Goal: Information Seeking & Learning: Check status

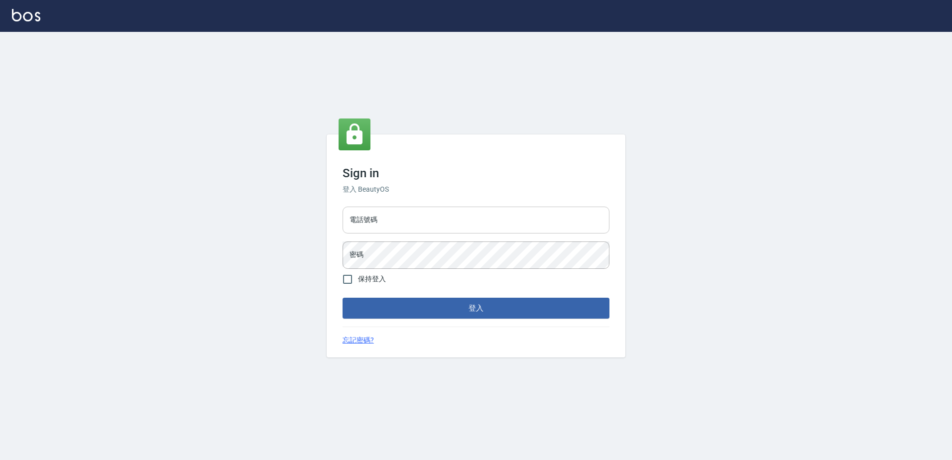
click at [429, 211] on input "電話號碼" at bounding box center [475, 220] width 267 height 27
type input "0426865599"
click at [342, 298] on button "登入" at bounding box center [475, 308] width 267 height 21
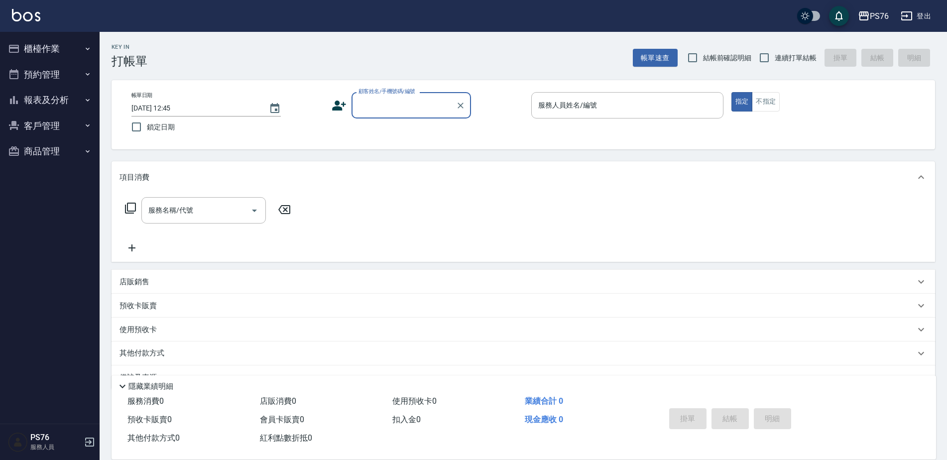
click at [68, 98] on button "報表及分析" at bounding box center [50, 100] width 92 height 26
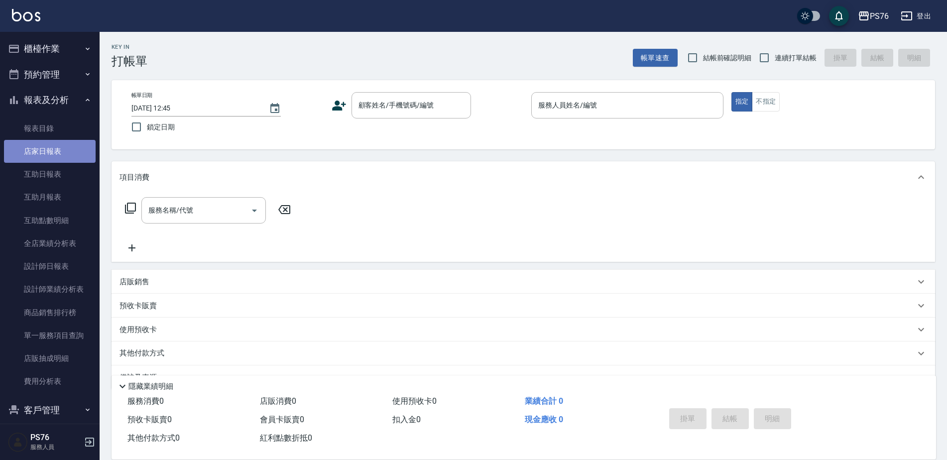
click at [55, 157] on link "店家日報表" at bounding box center [50, 151] width 92 height 23
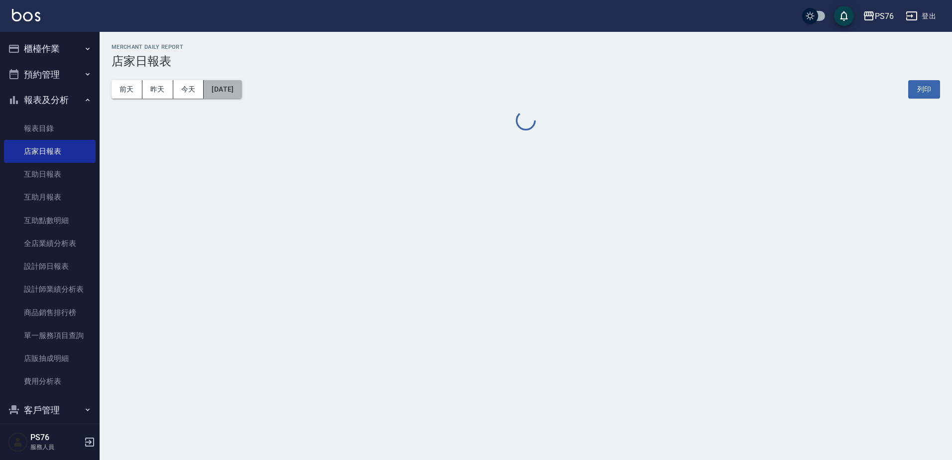
click at [233, 94] on button "2025/08/14" at bounding box center [223, 89] width 38 height 18
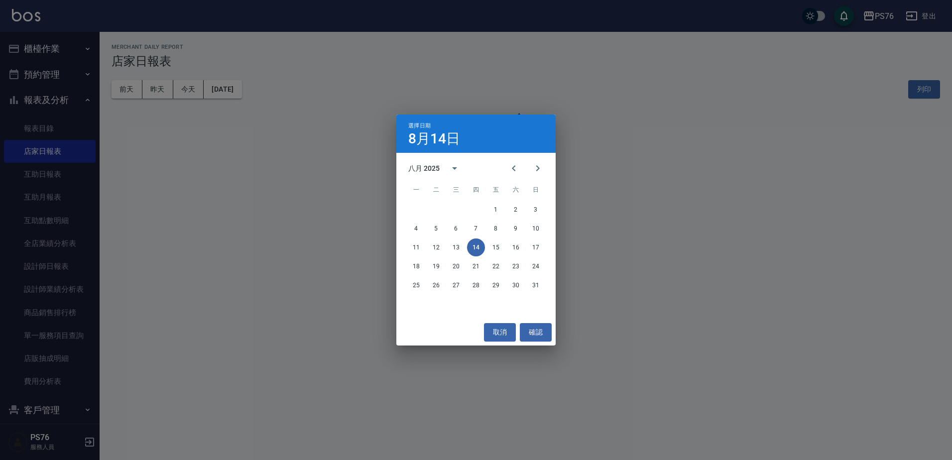
click at [486, 229] on div "4 5 6 7 8 9 10" at bounding box center [475, 228] width 159 height 18
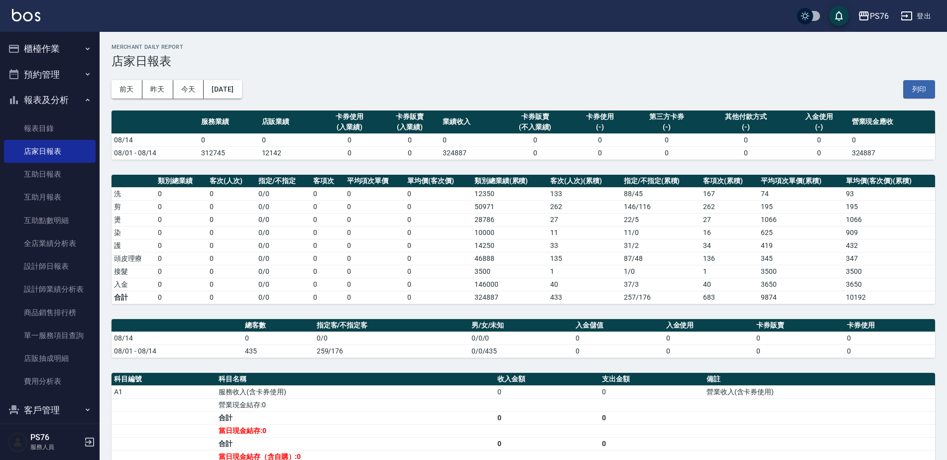
click at [481, 227] on td "10000" at bounding box center [510, 232] width 76 height 13
click at [241, 95] on button "2025/08/14" at bounding box center [223, 89] width 38 height 18
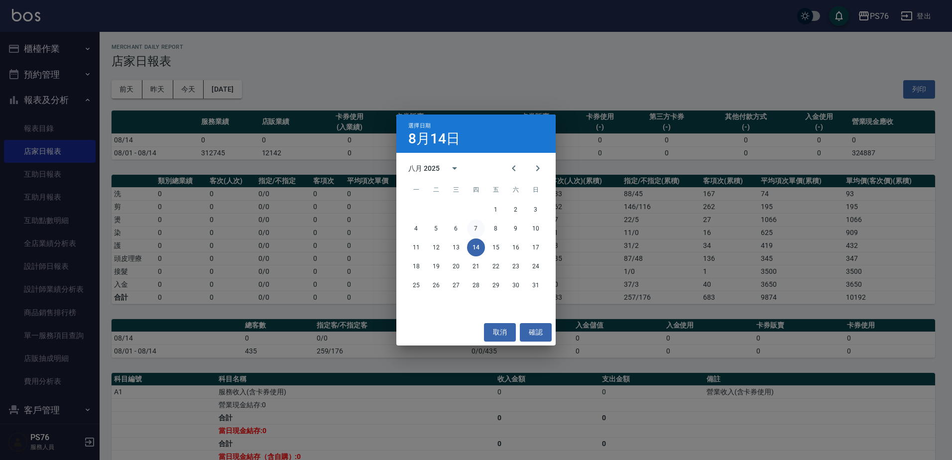
click at [473, 227] on button "7" at bounding box center [476, 228] width 18 height 18
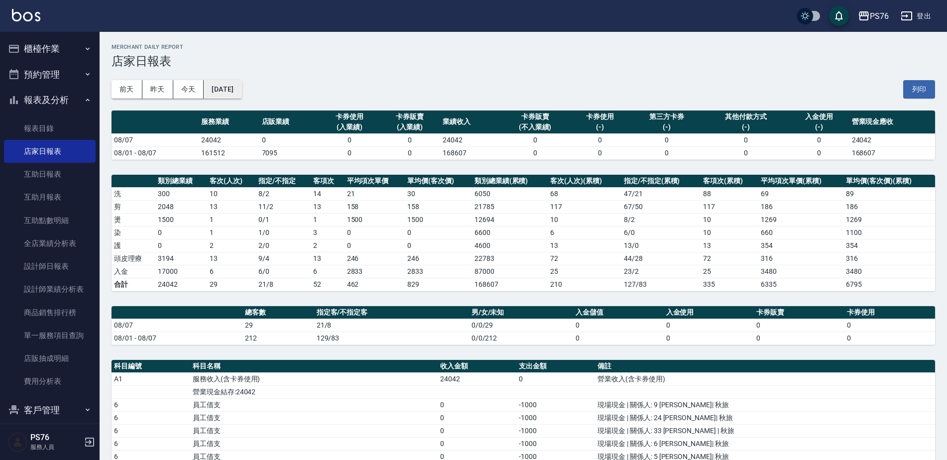
click at [241, 93] on button "2025/08/07" at bounding box center [223, 89] width 38 height 18
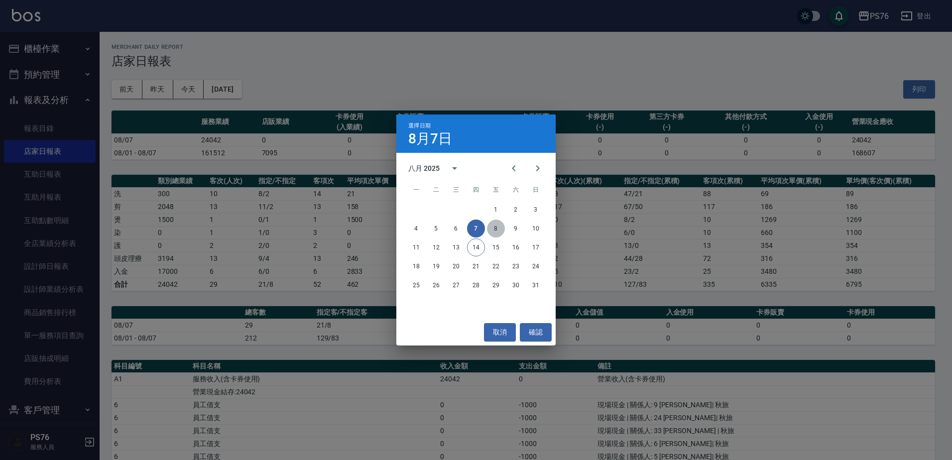
click at [499, 225] on button "8" at bounding box center [496, 228] width 18 height 18
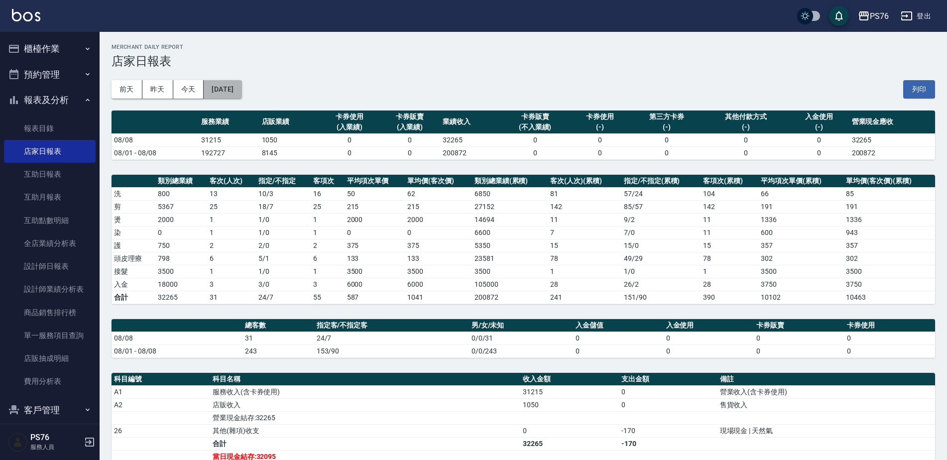
click at [227, 81] on button "2025/08/08" at bounding box center [223, 89] width 38 height 18
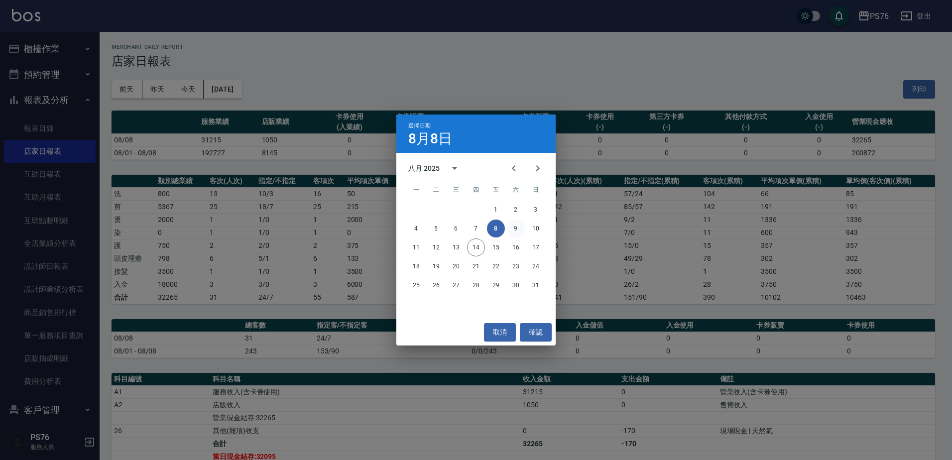
click at [514, 227] on button "9" at bounding box center [516, 228] width 18 height 18
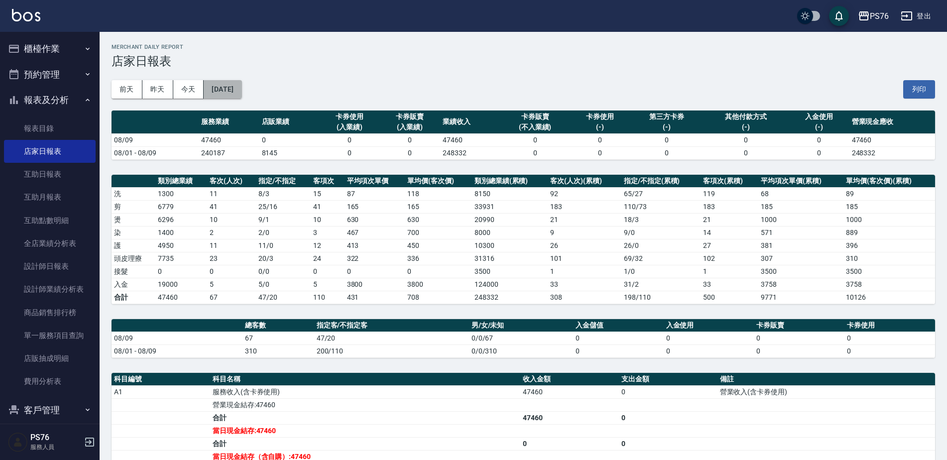
click at [241, 93] on button "2025/08/09" at bounding box center [223, 89] width 38 height 18
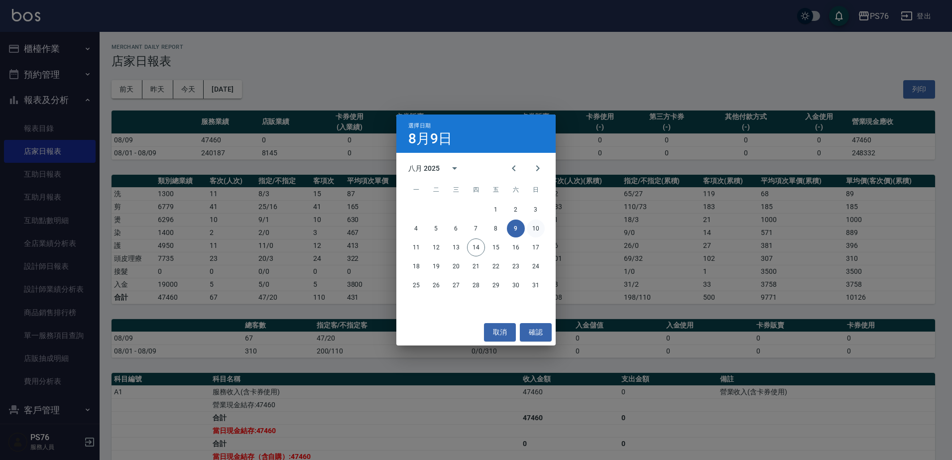
click at [535, 228] on button "10" at bounding box center [536, 228] width 18 height 18
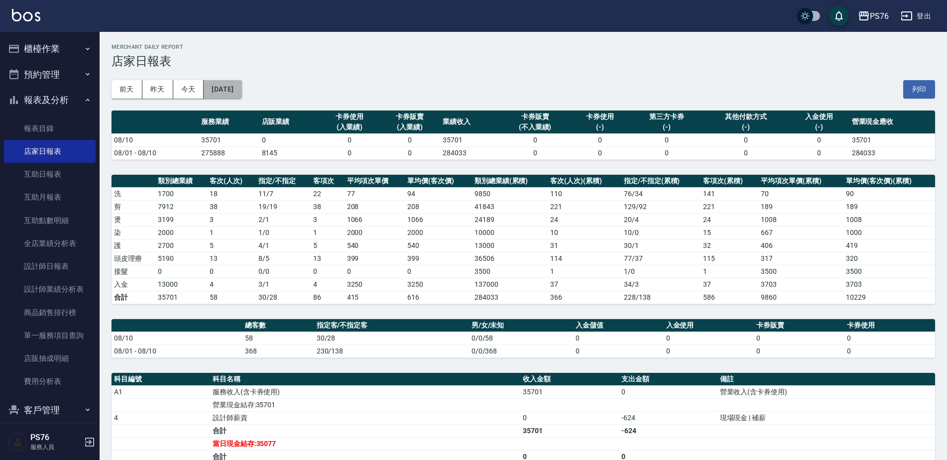
click at [241, 85] on button "2025/08/10" at bounding box center [223, 89] width 38 height 18
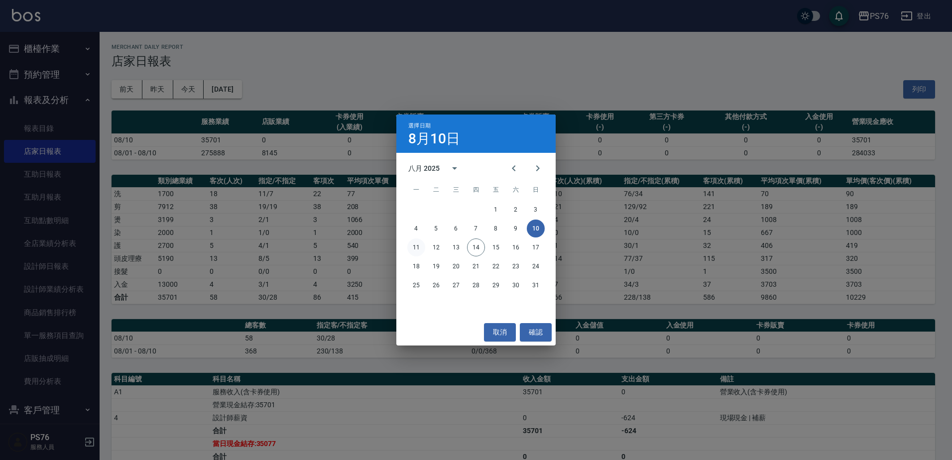
click at [420, 247] on button "11" at bounding box center [416, 247] width 18 height 18
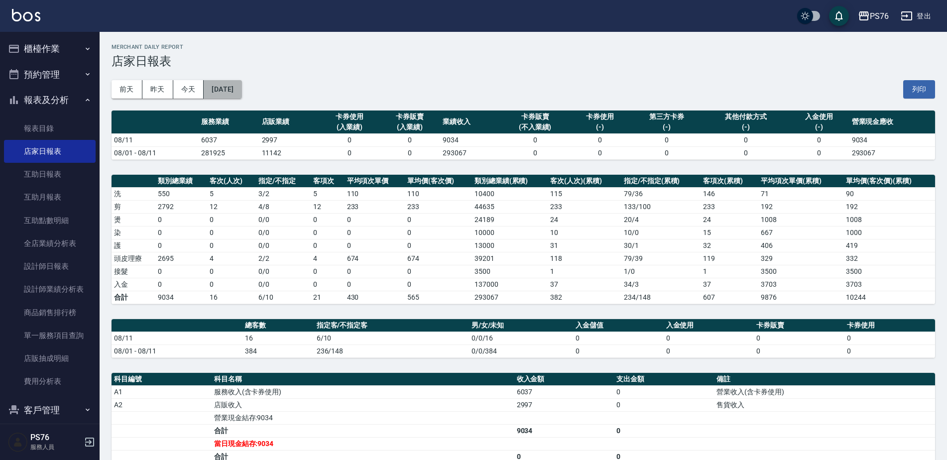
click at [235, 90] on button "2025/08/11" at bounding box center [223, 89] width 38 height 18
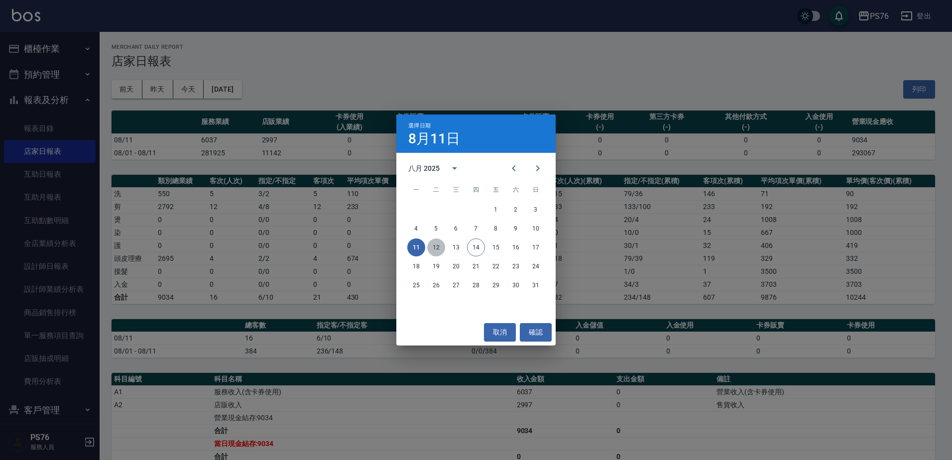
click at [434, 245] on button "12" at bounding box center [436, 247] width 18 height 18
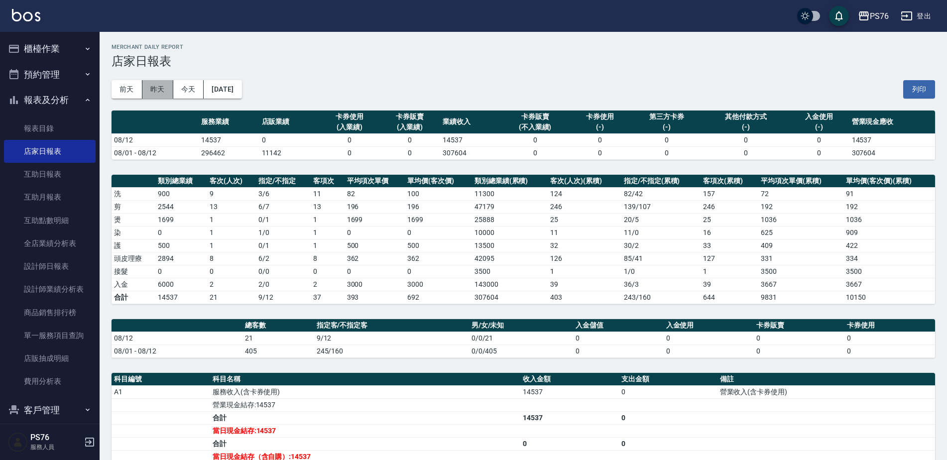
click at [156, 88] on button "昨天" at bounding box center [157, 89] width 31 height 18
click at [903, 15] on icon "button" at bounding box center [906, 15] width 11 height 9
